Goal: Task Accomplishment & Management: Manage account settings

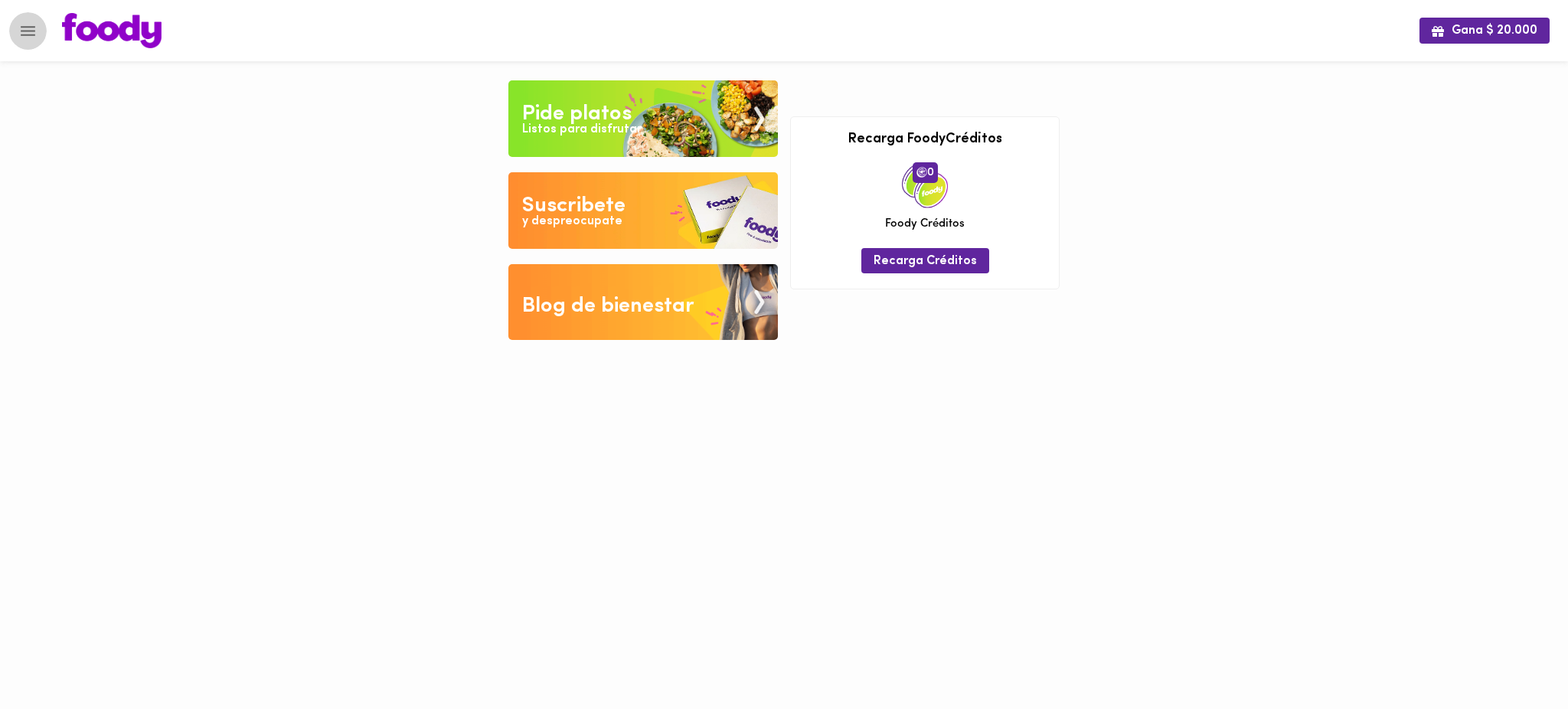
click at [26, 30] on icon "Menu" at bounding box center [28, 31] width 15 height 10
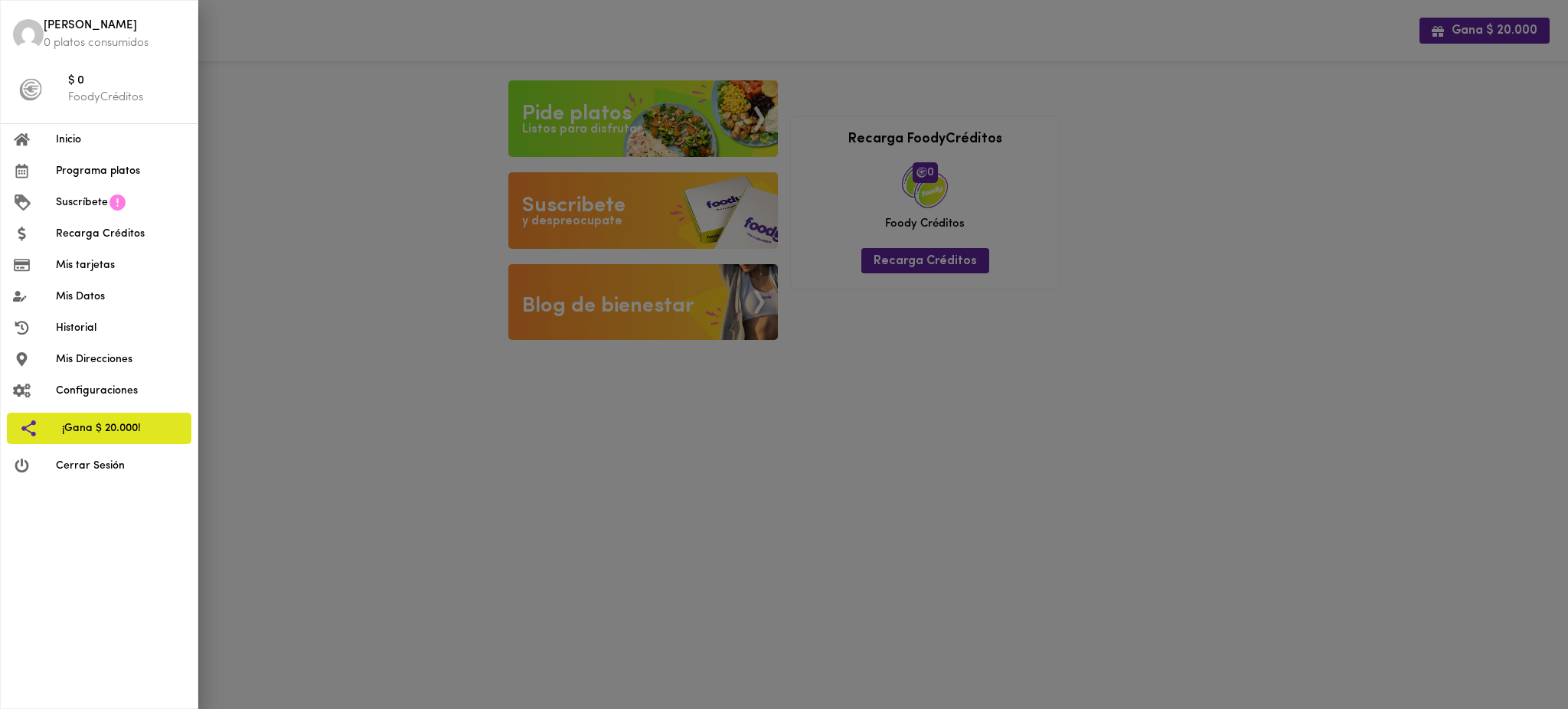
click at [120, 258] on span "Mis tarjetas" at bounding box center [121, 265] width 129 height 16
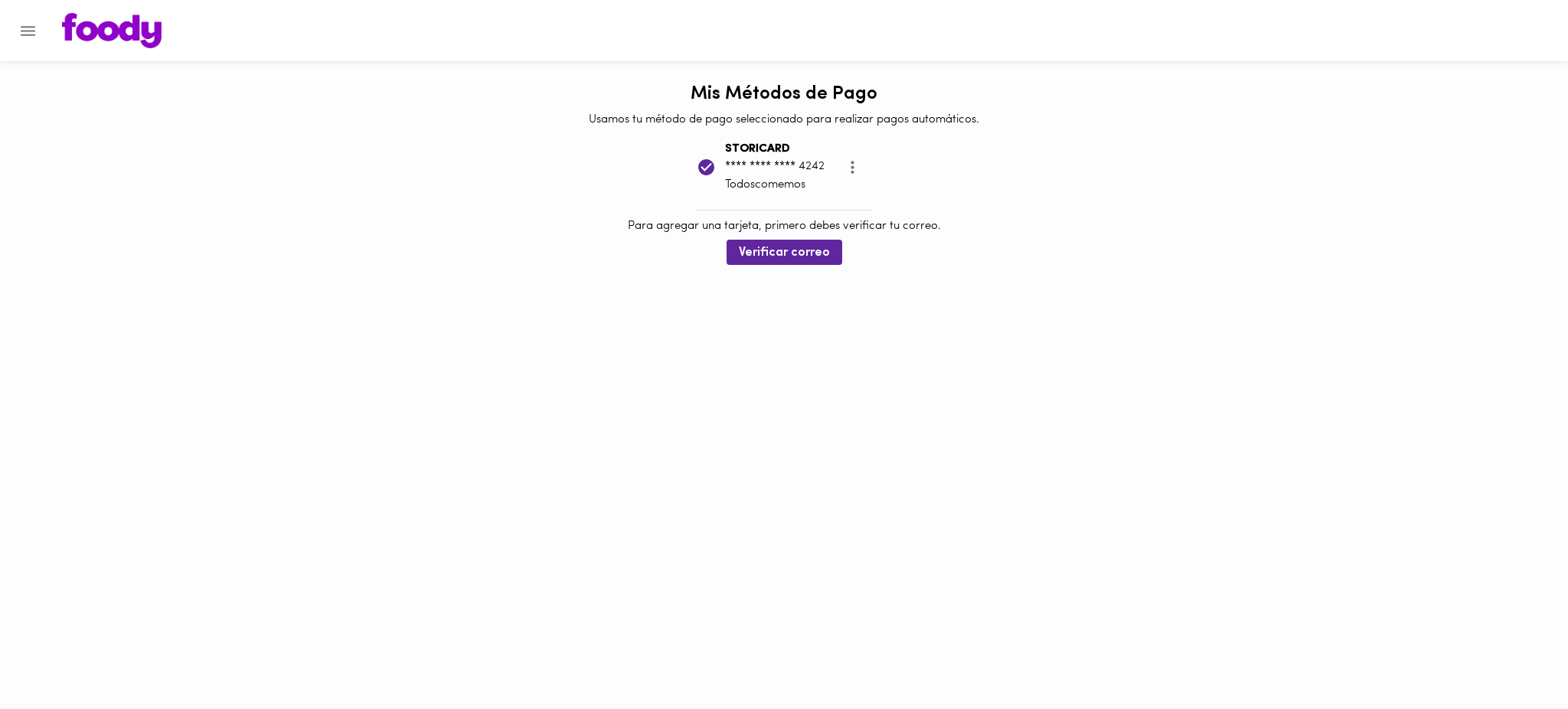
click at [25, 26] on icon "Menu" at bounding box center [28, 31] width 15 height 10
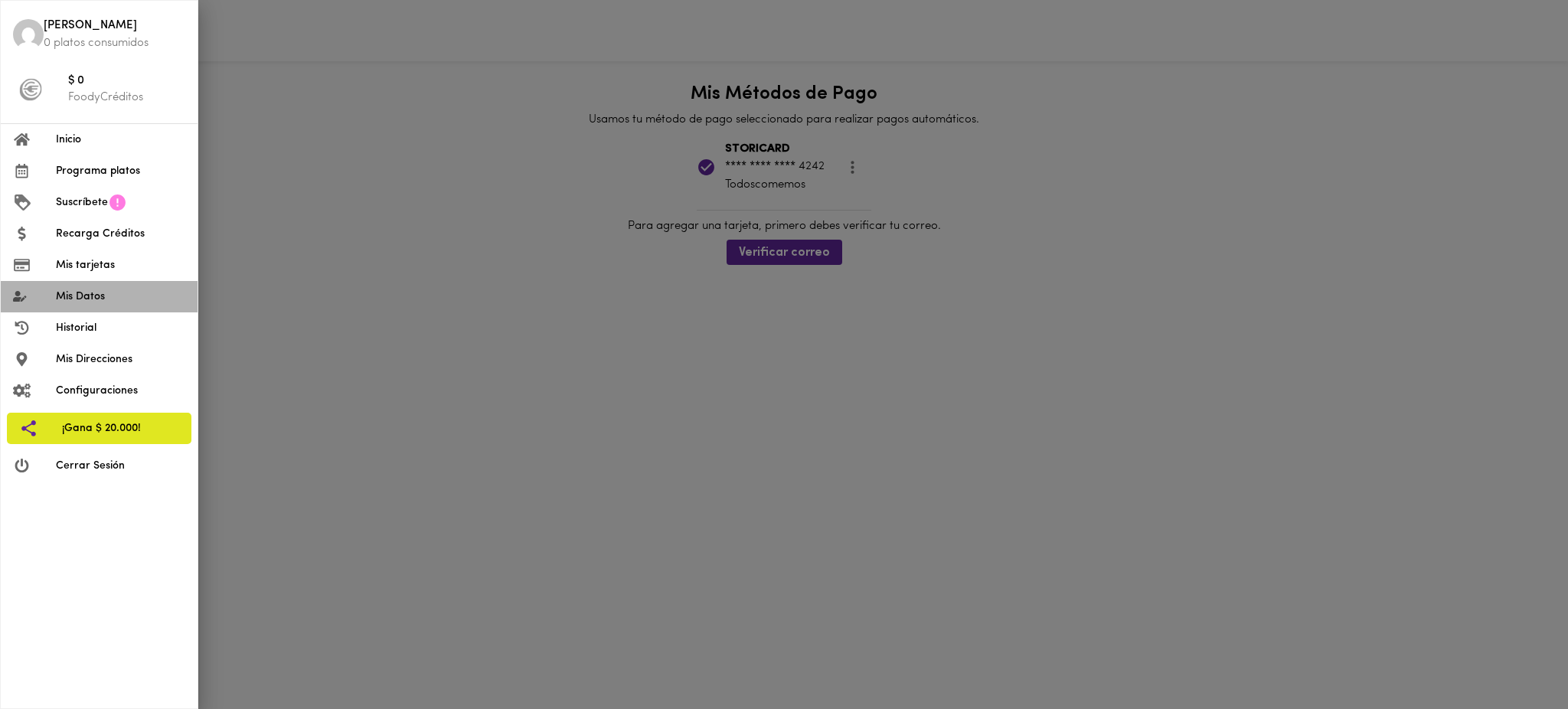
click at [118, 291] on span "Mis Datos" at bounding box center [121, 296] width 129 height 16
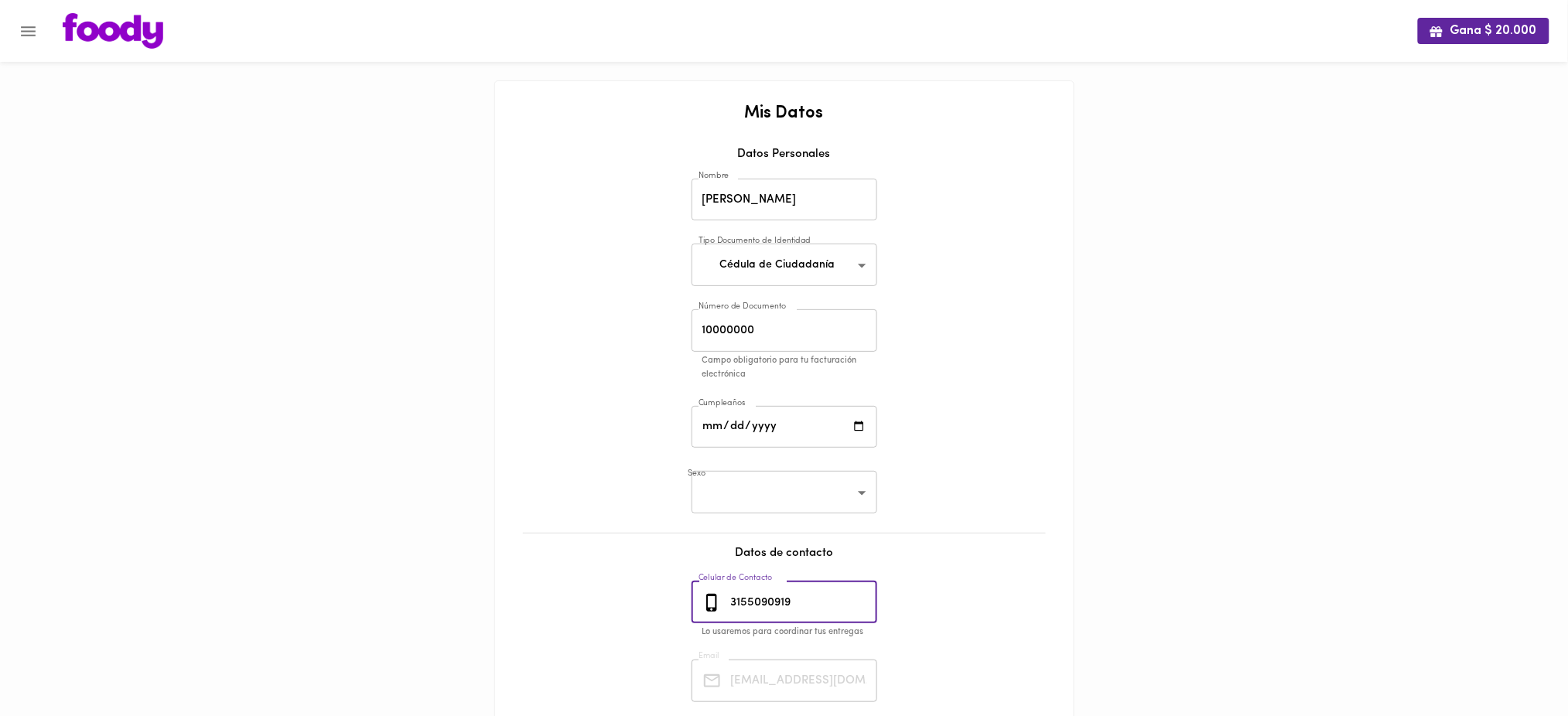
drag, startPoint x: 811, startPoint y: 598, endPoint x: 693, endPoint y: 612, distance: 118.8
click at [693, 612] on div "[PHONE_NUMBER] Celular de Contacto" at bounding box center [784, 602] width 186 height 43
click at [22, 29] on icon "Menu" at bounding box center [28, 31] width 19 height 19
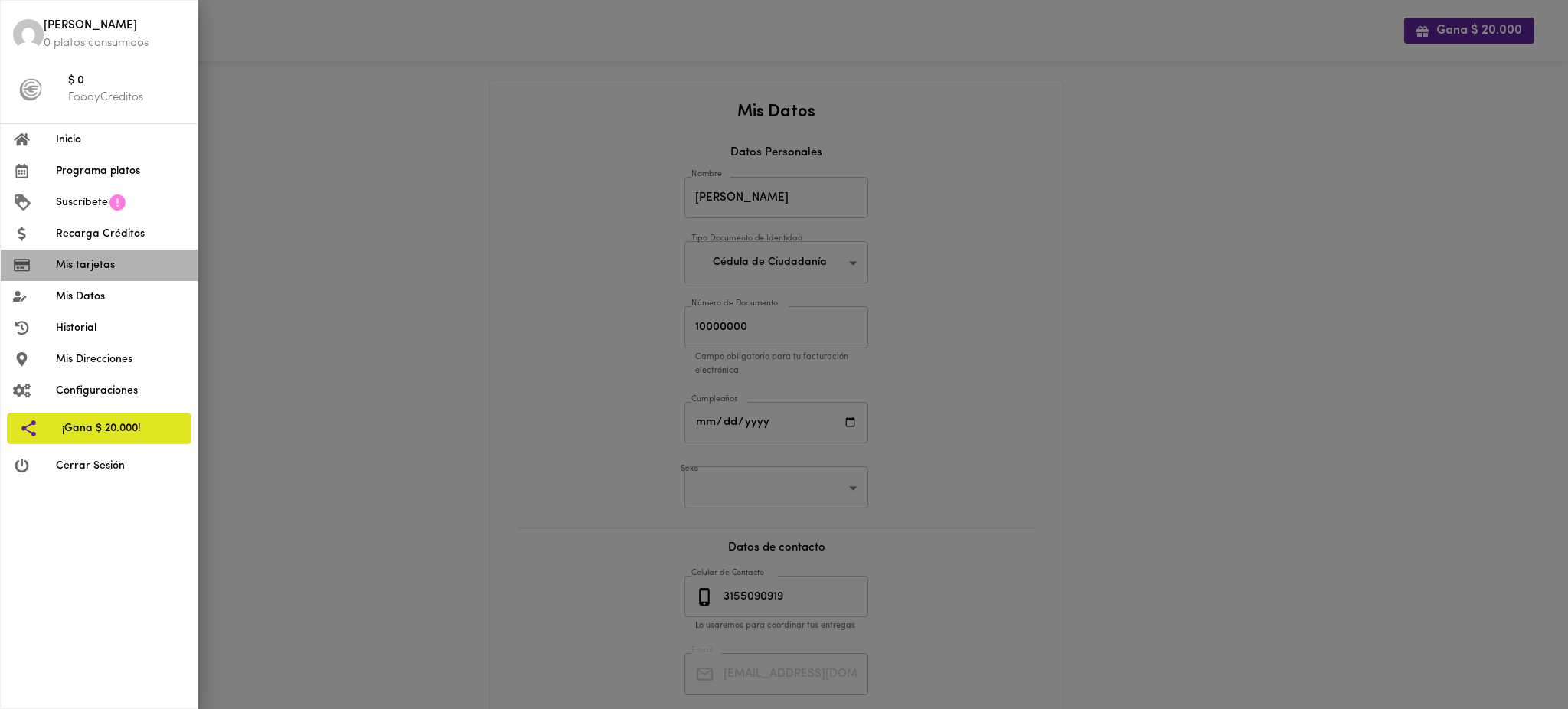
click at [119, 263] on span "Mis tarjetas" at bounding box center [121, 265] width 129 height 16
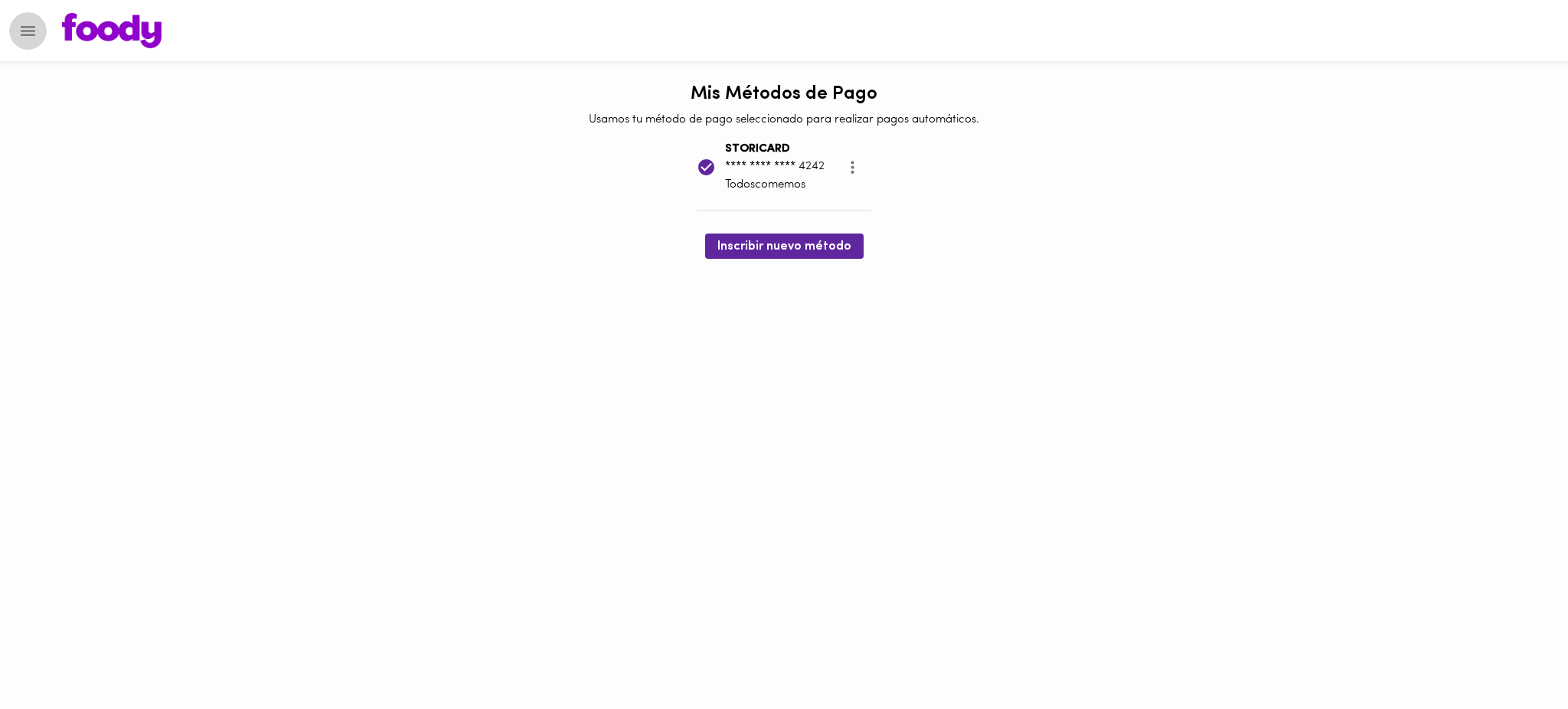
click at [27, 36] on icon "Menu" at bounding box center [28, 31] width 19 height 19
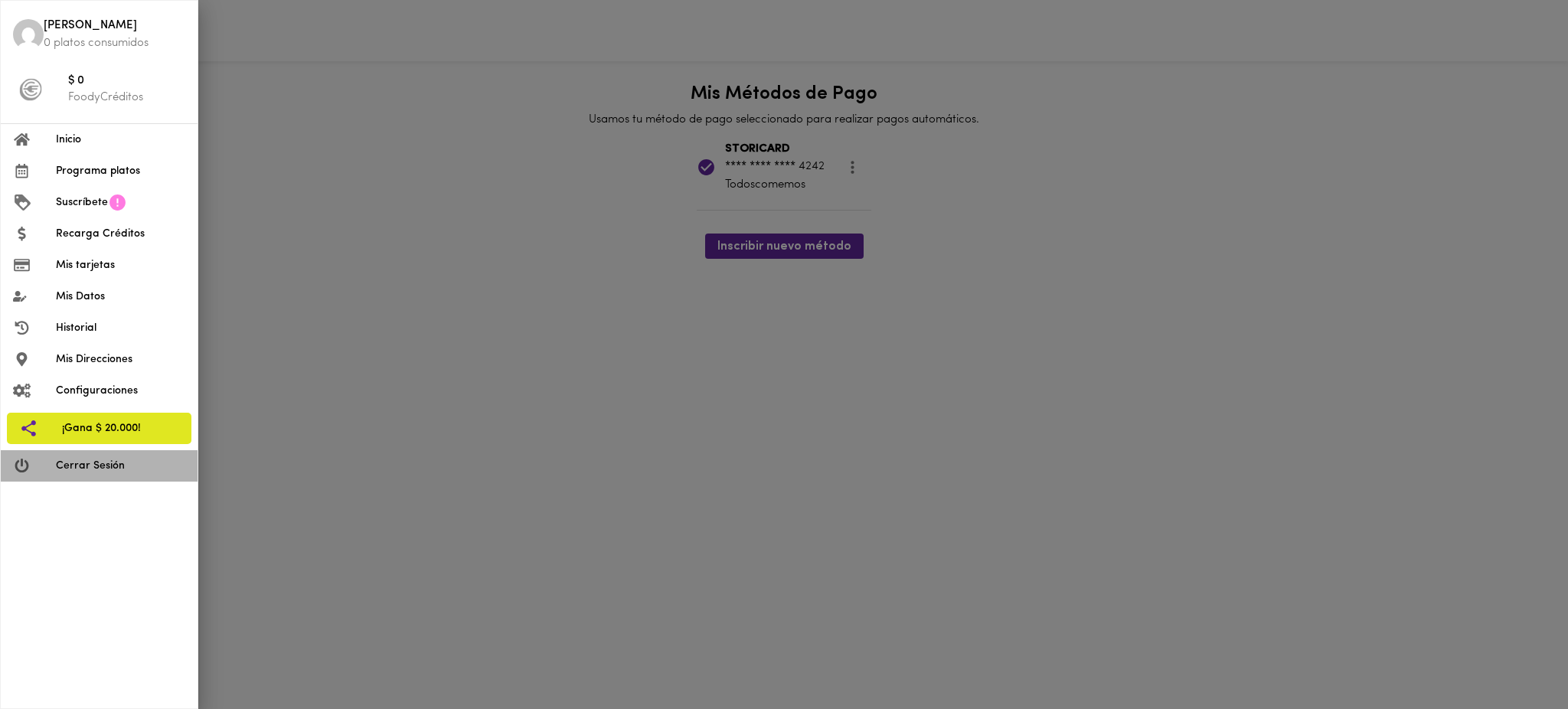
click at [115, 468] on span "Cerrar Sesión" at bounding box center [121, 465] width 129 height 16
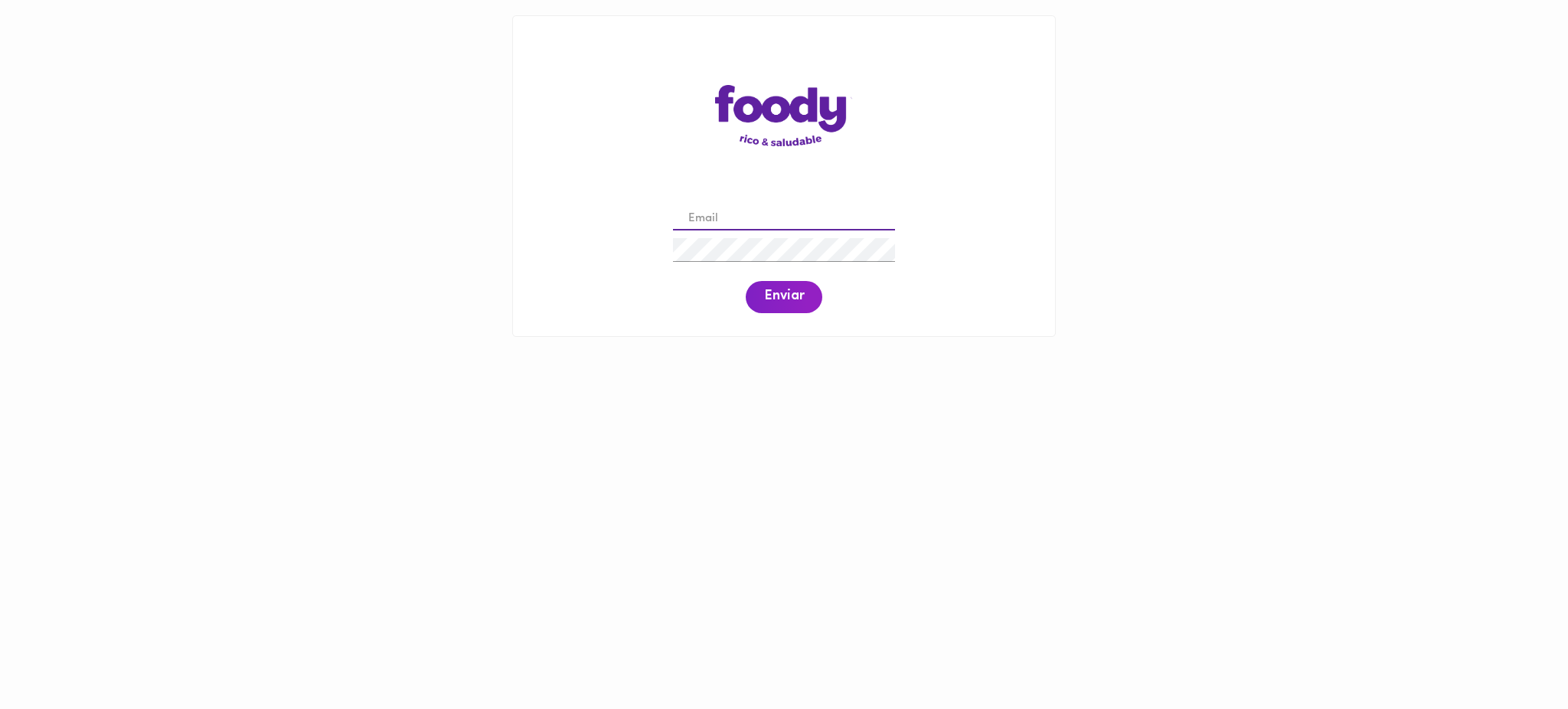
click at [758, 213] on input "email" at bounding box center [784, 219] width 222 height 24
paste input "edgar.castillo@storicard.com"
type input "edgar.castillo@storicard.com"
click at [789, 307] on button "Enviar" at bounding box center [784, 297] width 77 height 32
